Goal: Task Accomplishment & Management: Use online tool/utility

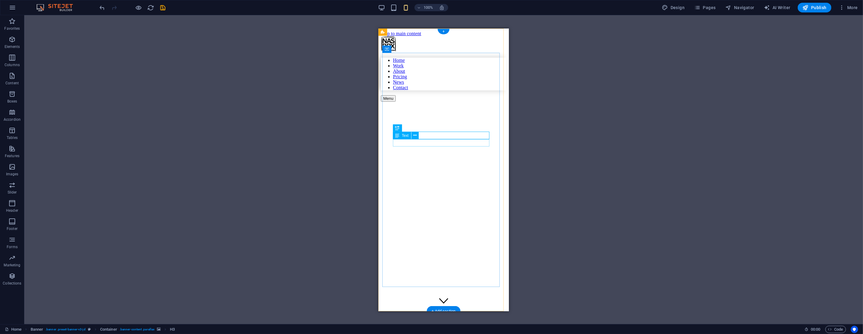
drag, startPoint x: 444, startPoint y: 143, endPoint x: 426, endPoint y: 162, distance: 26.6
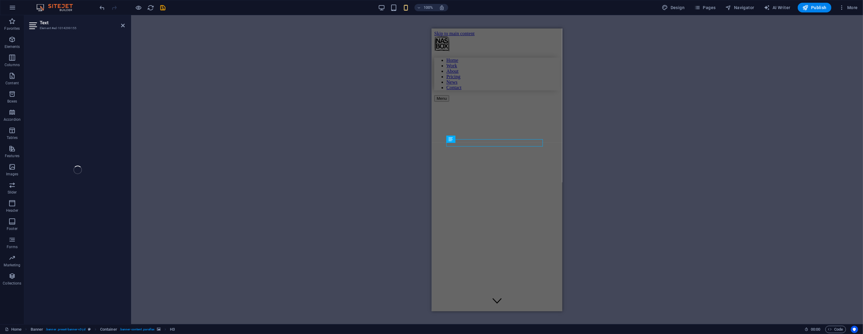
click at [444, 116] on figure at bounding box center [492, 116] width 117 height 0
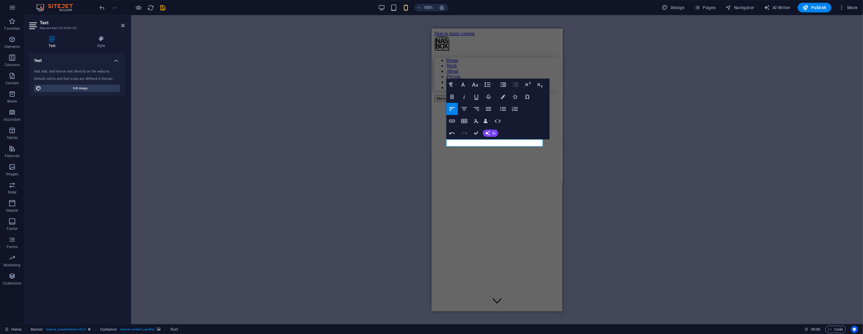
click at [169, 33] on div "H3 Banner Container Image H5 Spacer Container Preset H2 Preset Preset Container…" at bounding box center [497, 169] width 732 height 309
click at [100, 7] on icon "undo" at bounding box center [102, 7] width 7 height 7
click at [101, 7] on icon "undo" at bounding box center [102, 7] width 7 height 7
drag, startPoint x: 477, startPoint y: 132, endPoint x: 99, endPoint y: 104, distance: 379.9
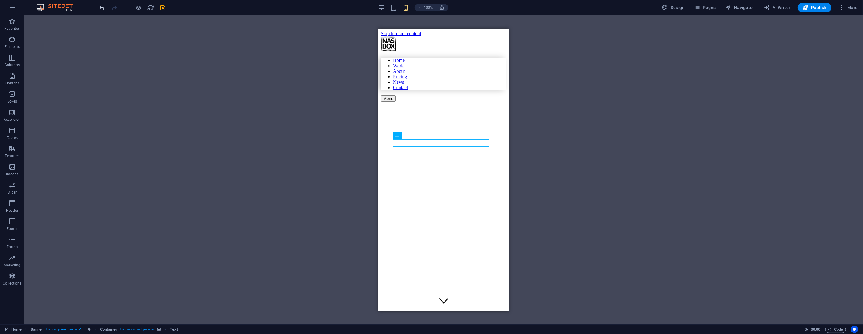
click at [99, 9] on icon "undo" at bounding box center [102, 7] width 7 height 7
